Goal: Information Seeking & Learning: Learn about a topic

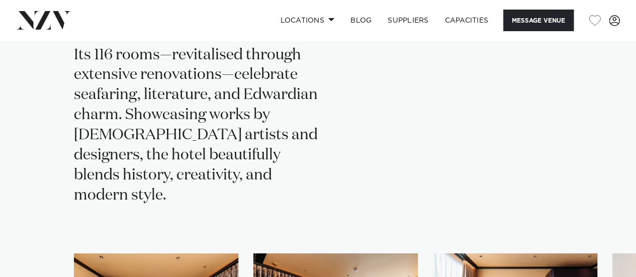
scroll to position [2260, 0]
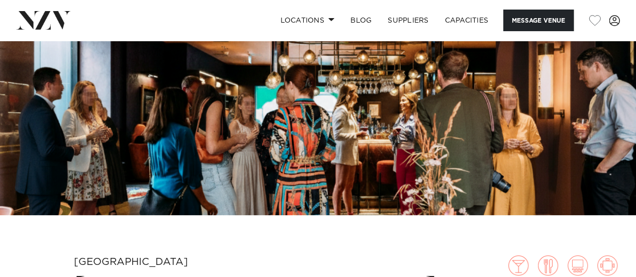
scroll to position [151, 0]
